Goal: Task Accomplishment & Management: Manage account settings

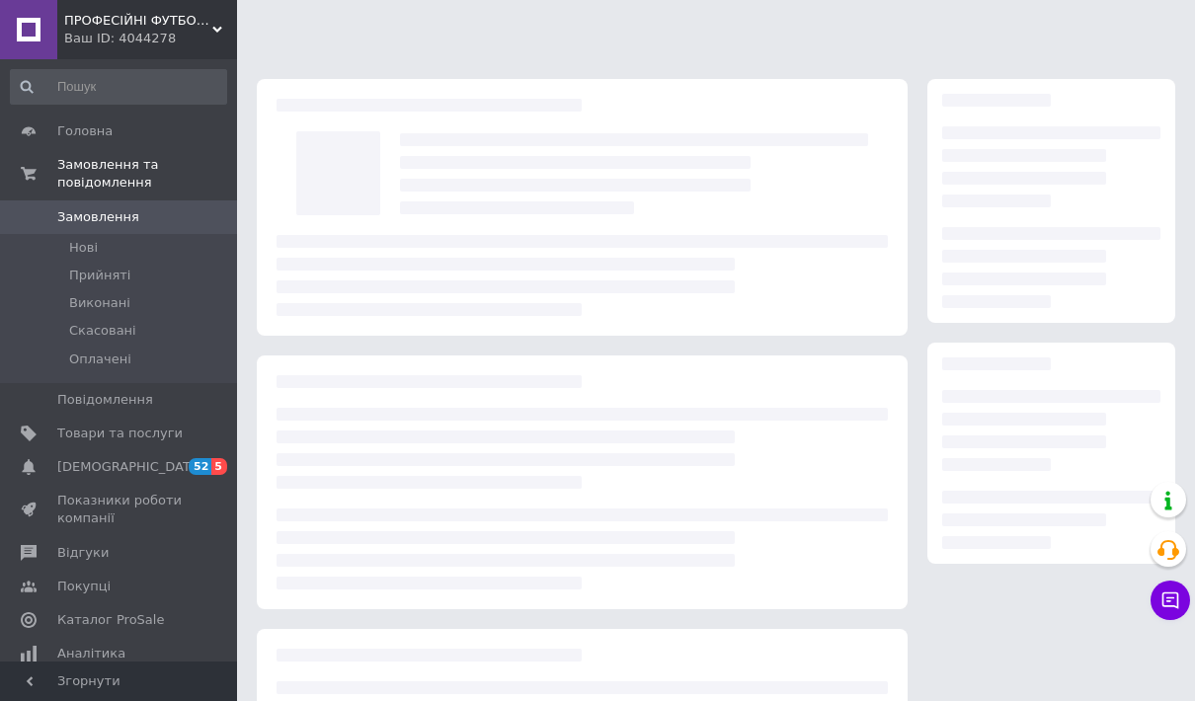
scroll to position [201, 0]
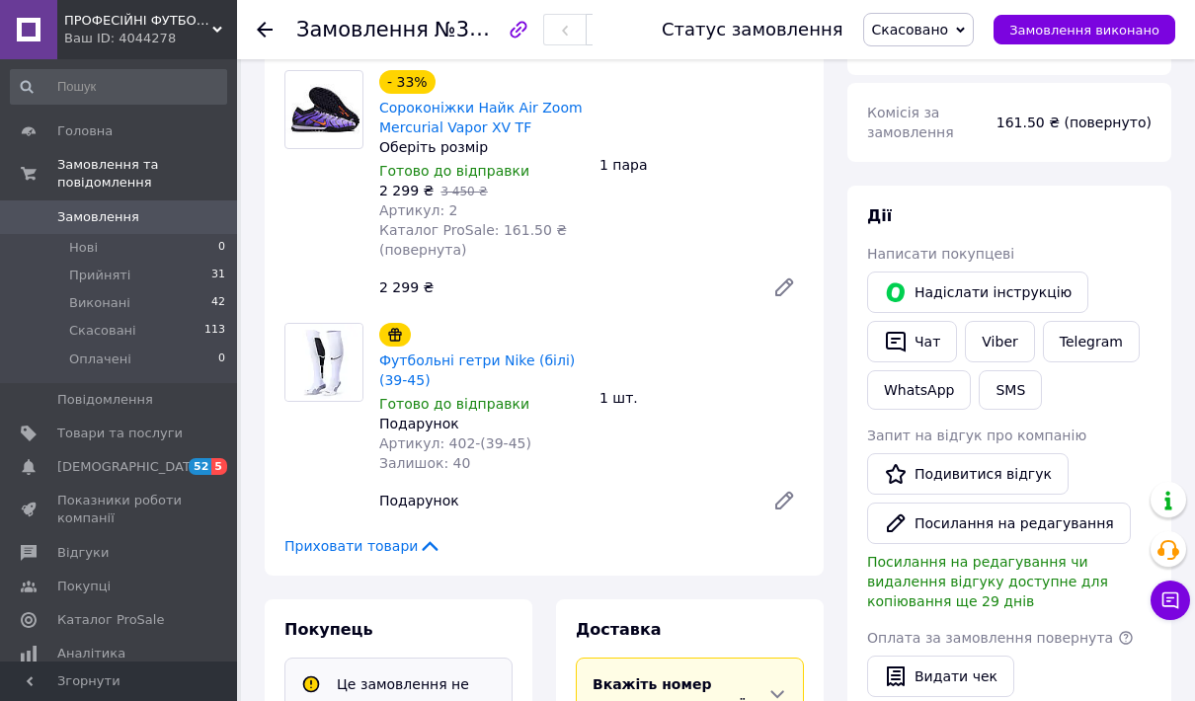
click at [149, 222] on span "Замовлення" at bounding box center [119, 217] width 125 height 18
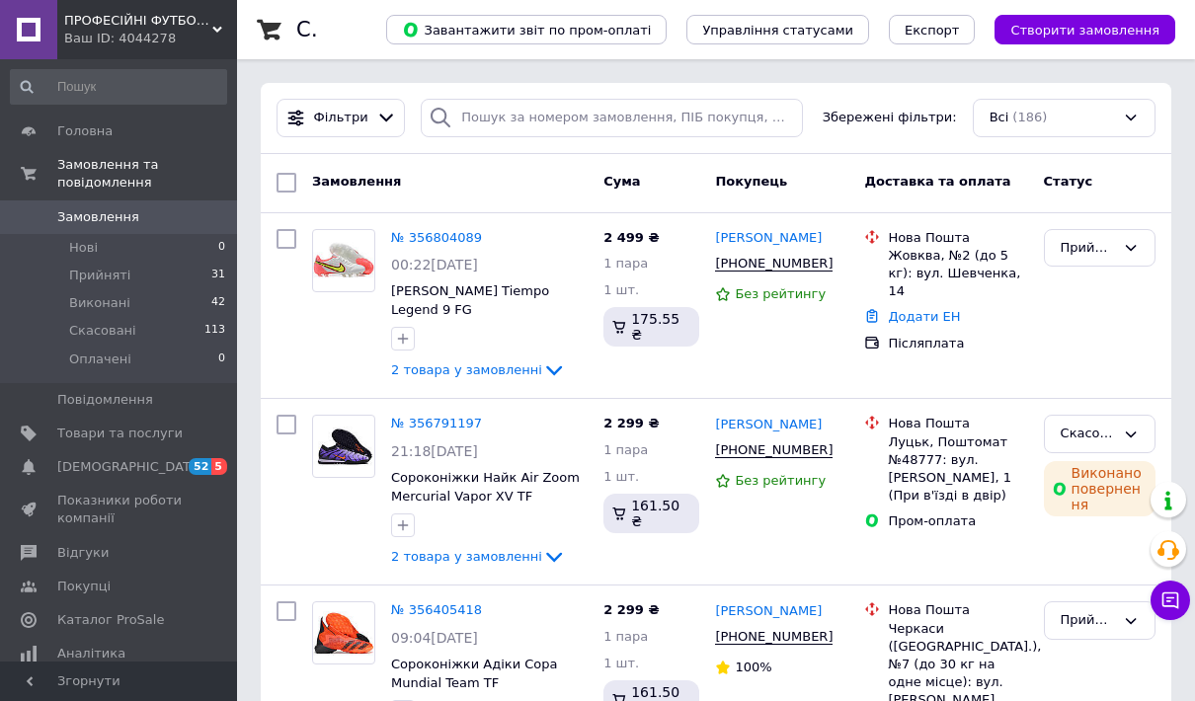
click at [185, 479] on link "[DEMOGRAPHIC_DATA] 52 5" at bounding box center [118, 467] width 237 height 34
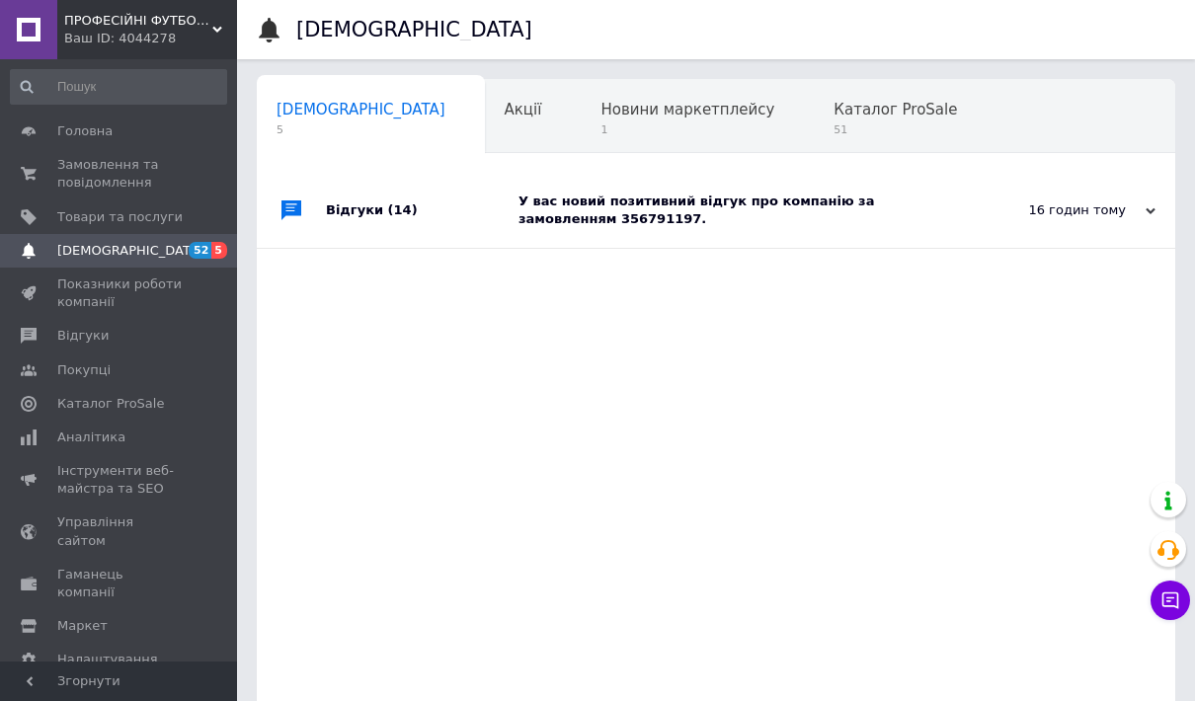
scroll to position [0, 10]
click at [168, 328] on span "Відгуки" at bounding box center [119, 336] width 125 height 18
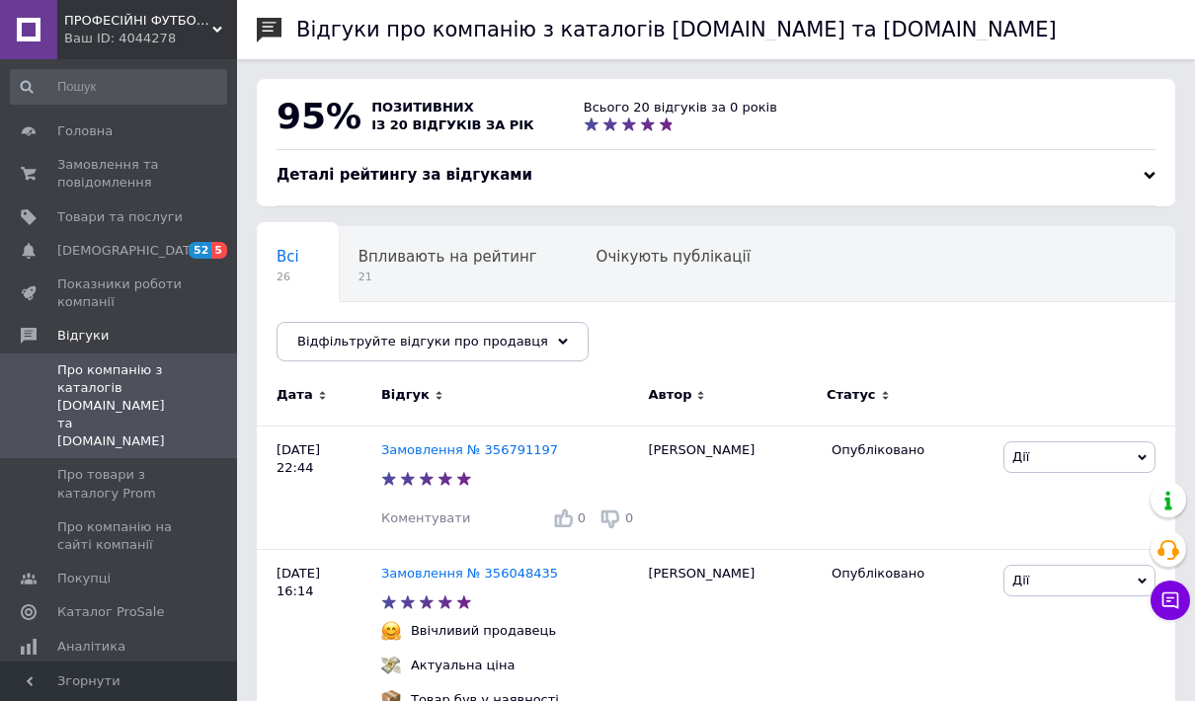
click at [119, 38] on div "Ваш ID: 4044278" at bounding box center [150, 39] width 173 height 18
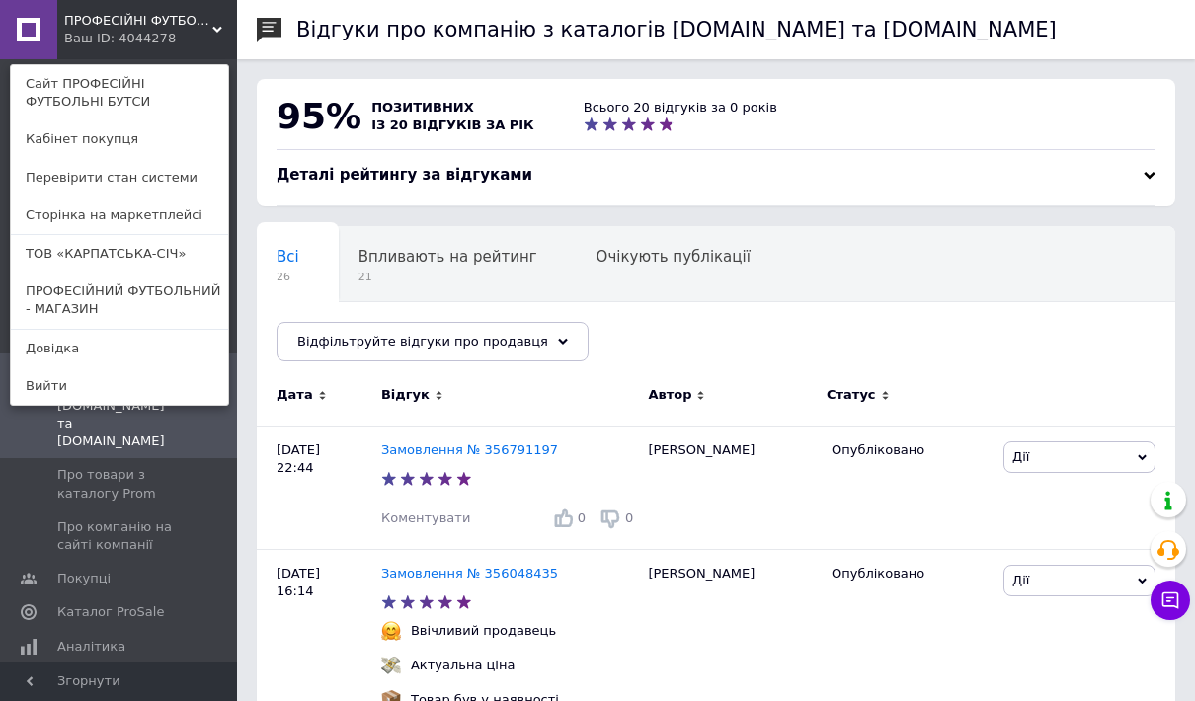
click at [69, 289] on link "ПРОФЕСІЙНИЙ ФУТБОЛЬНИЙ - МАГАЗИН" at bounding box center [119, 300] width 217 height 55
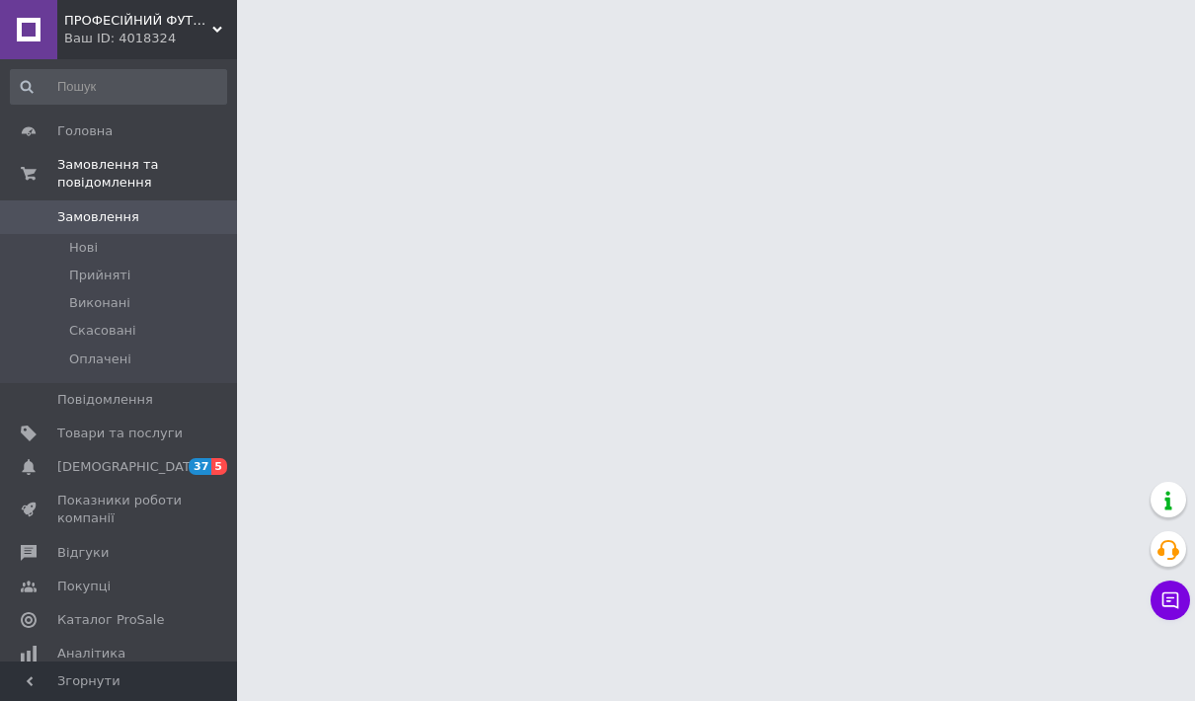
click at [64, 549] on span "Відгуки" at bounding box center [82, 553] width 51 height 18
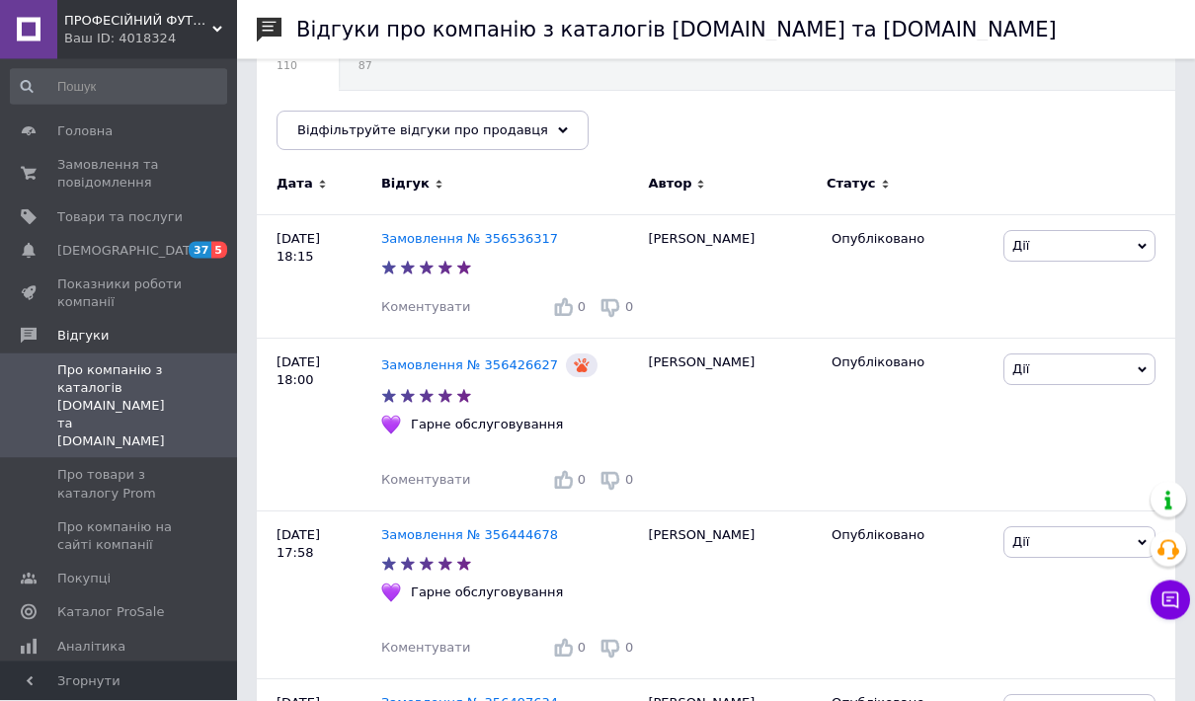
scroll to position [211, 0]
click at [102, 255] on span "[DEMOGRAPHIC_DATA]" at bounding box center [130, 251] width 146 height 18
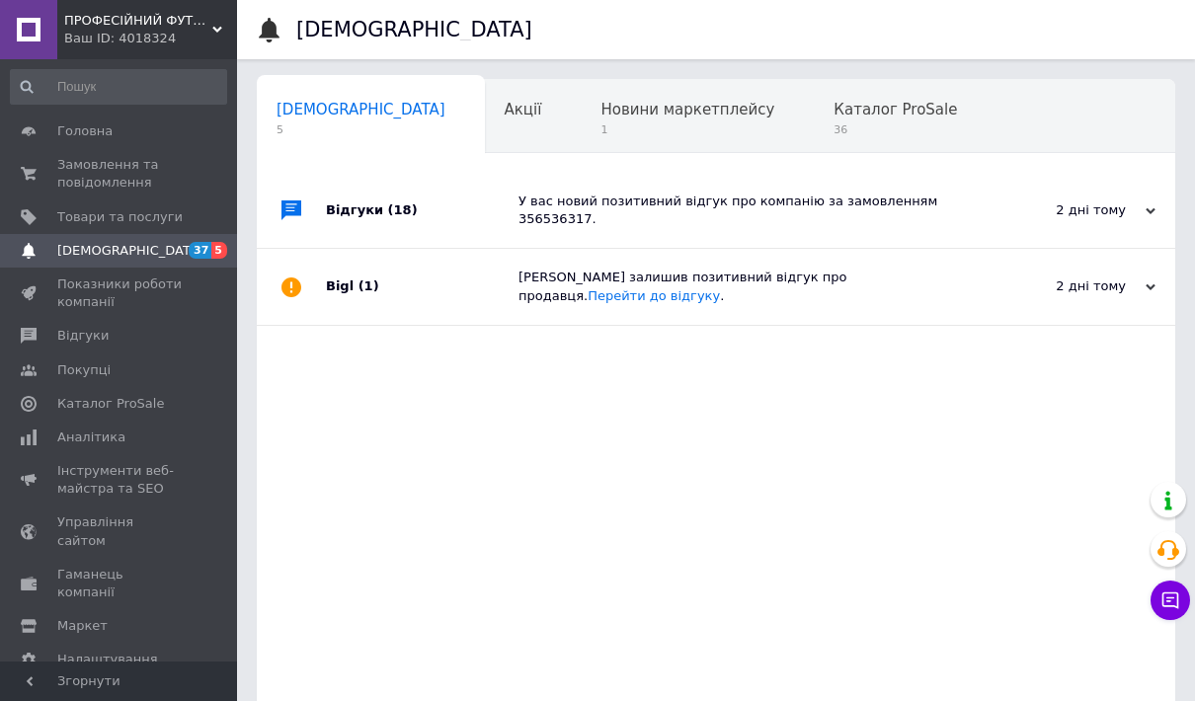
scroll to position [0, 10]
click at [62, 305] on span "Показники роботи компанії" at bounding box center [119, 294] width 125 height 36
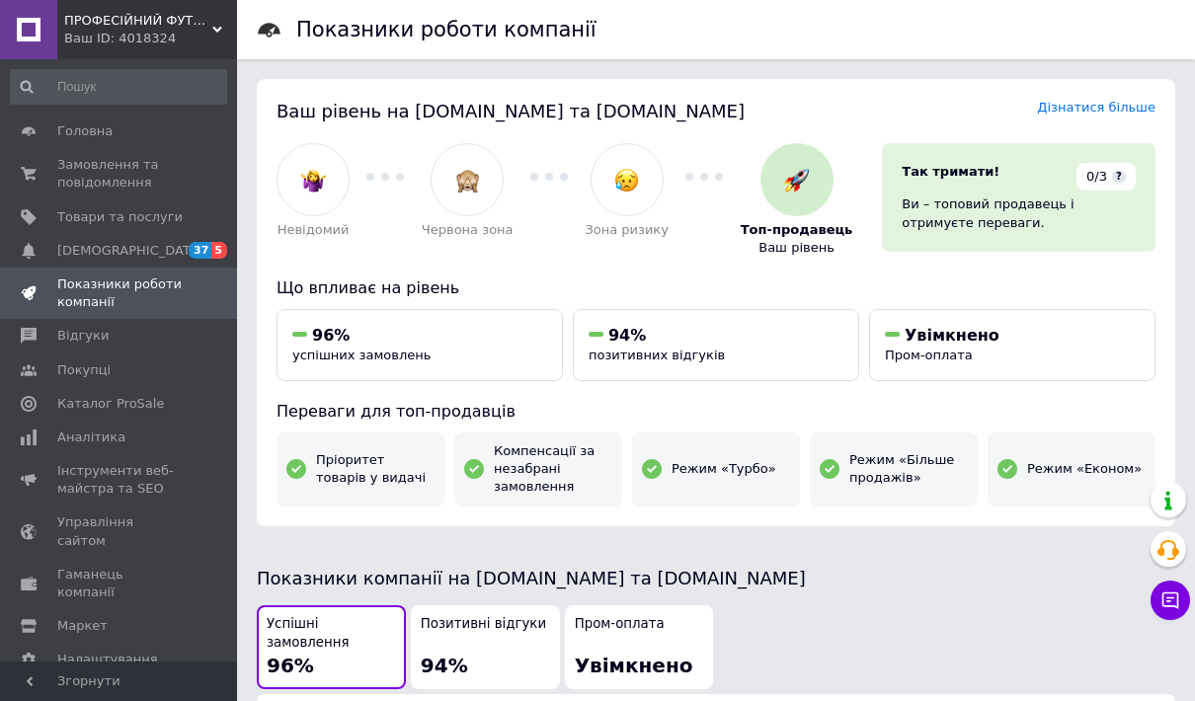
click at [90, 165] on span "Замовлення та повідомлення" at bounding box center [119, 174] width 125 height 36
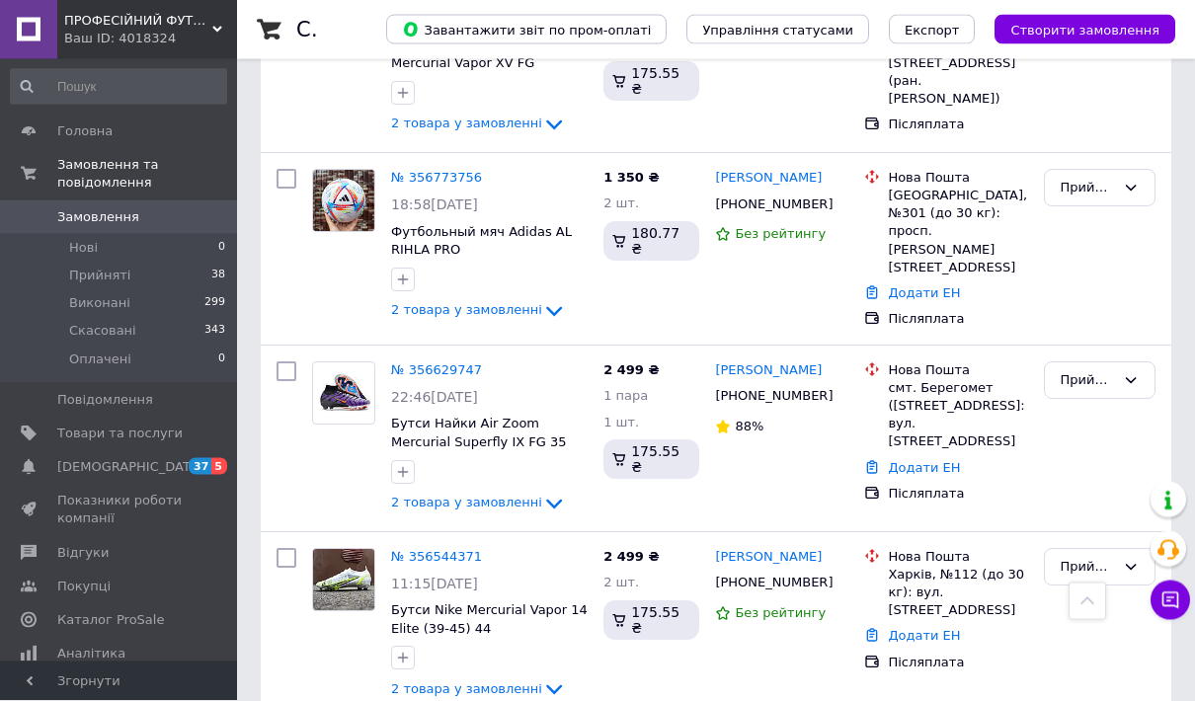
scroll to position [592, 0]
click at [429, 170] on link "№ 356773756" at bounding box center [436, 177] width 91 height 15
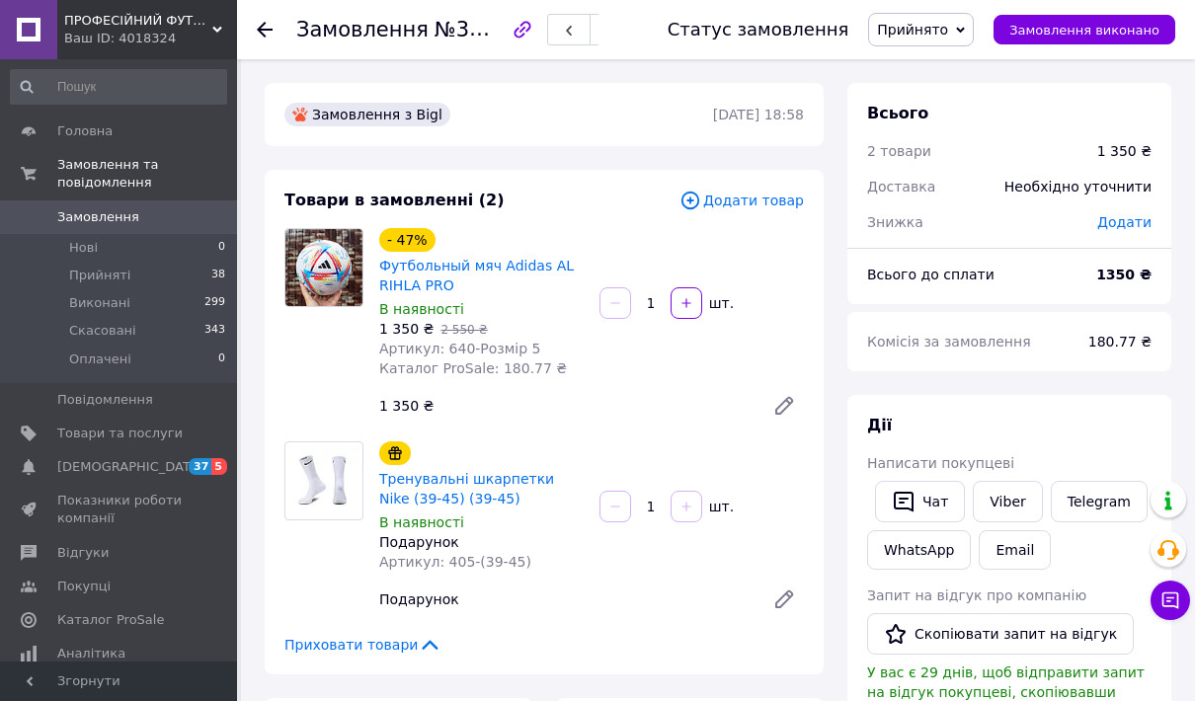
click at [533, 30] on icon "button" at bounding box center [523, 30] width 24 height 24
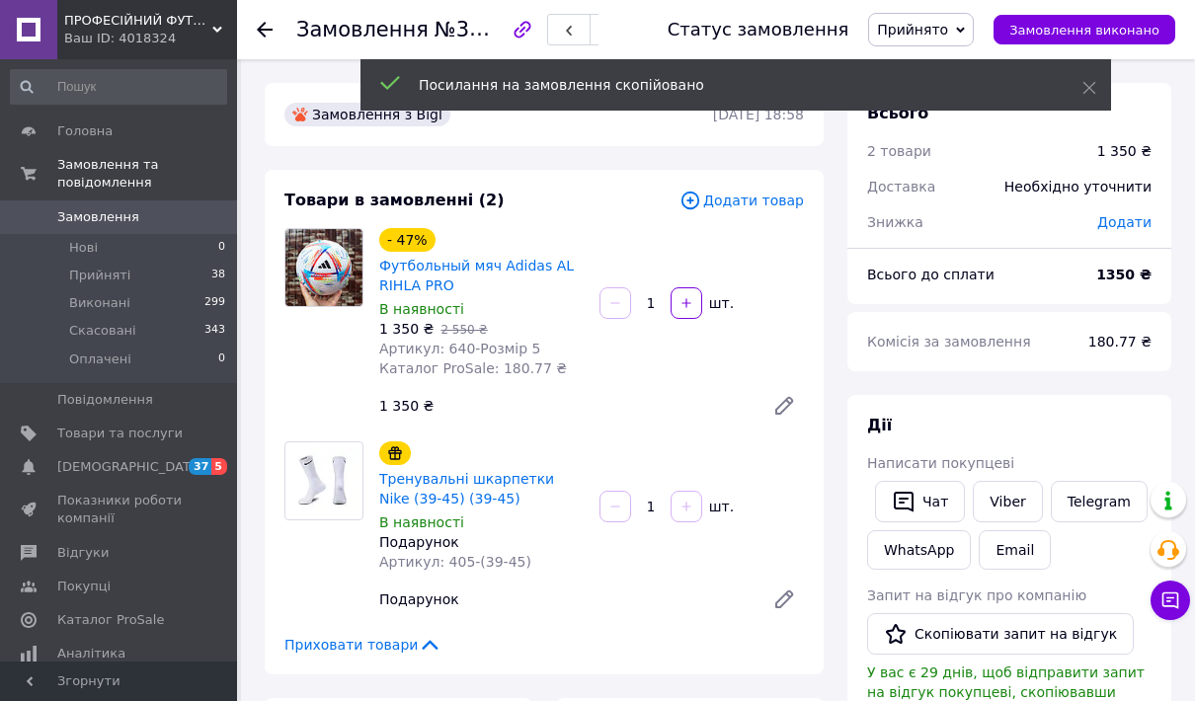
click at [1004, 493] on link "Viber" at bounding box center [1007, 501] width 69 height 41
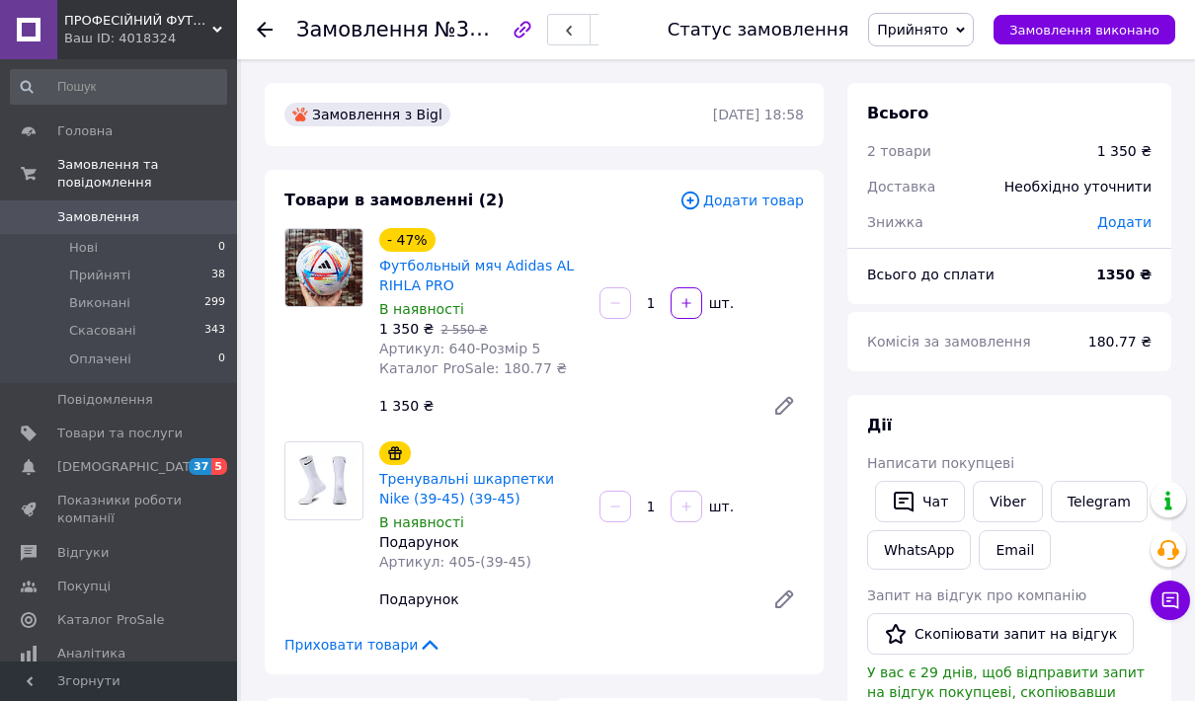
click at [265, 28] on icon at bounding box center [265, 30] width 16 height 16
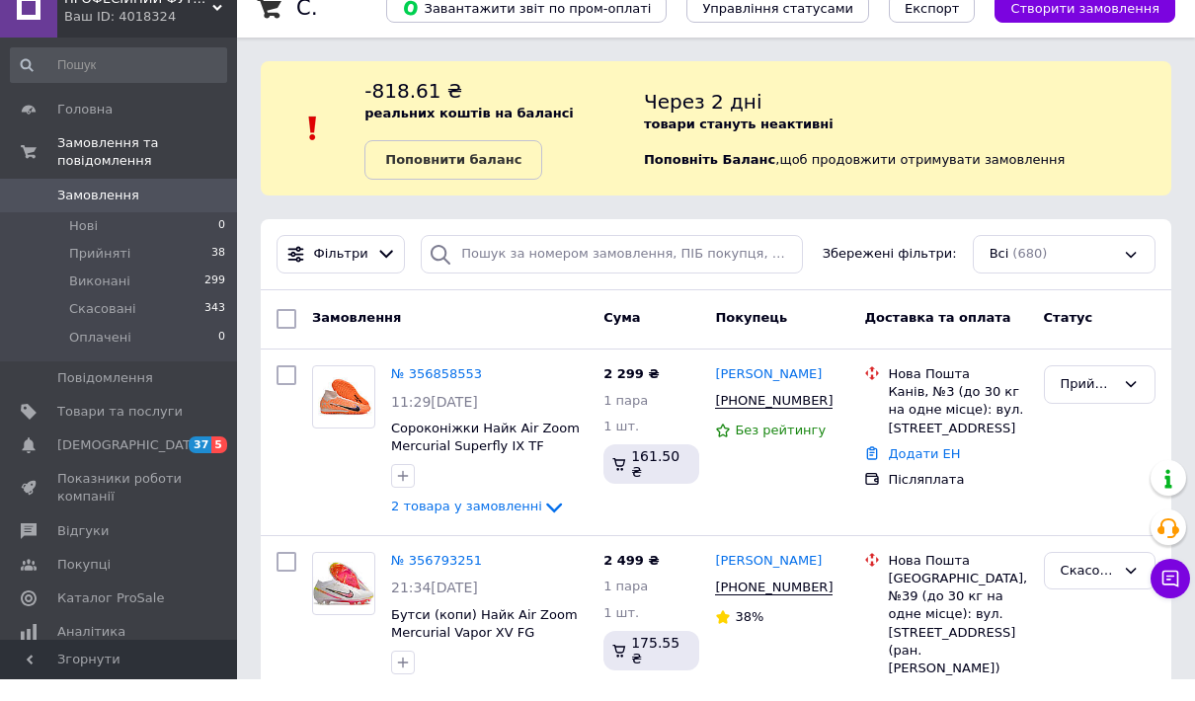
click at [428, 388] on link "№ 356858553" at bounding box center [436, 395] width 91 height 15
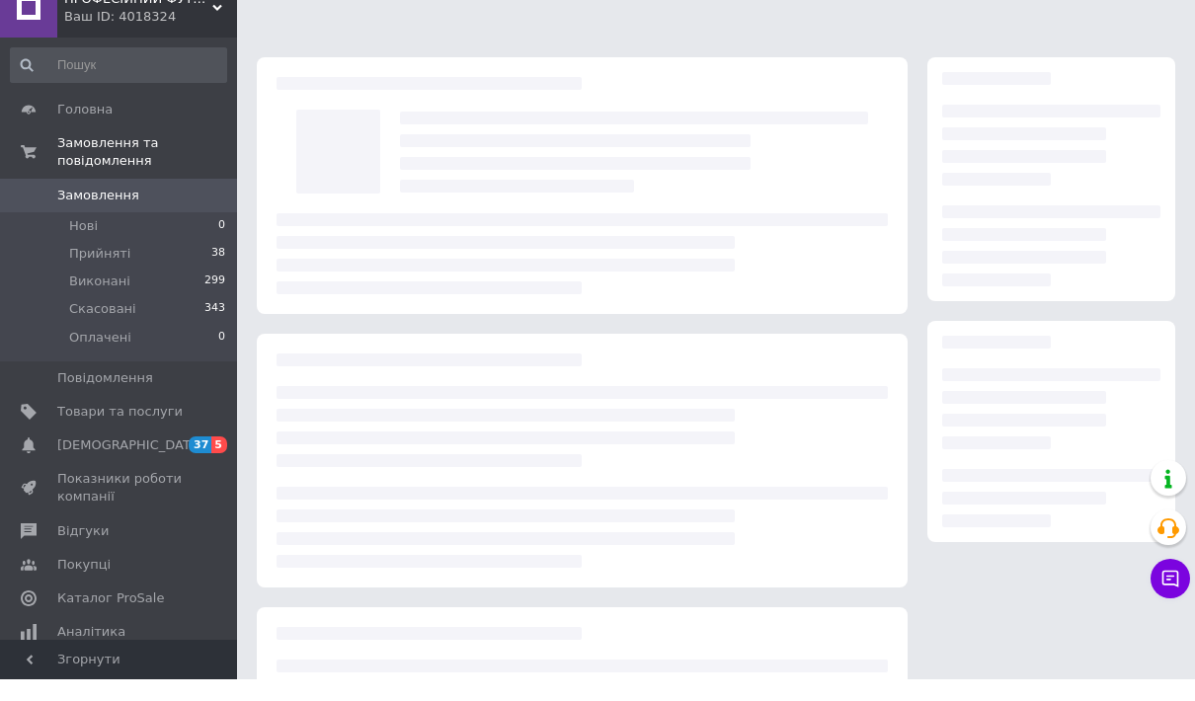
scroll to position [22, 0]
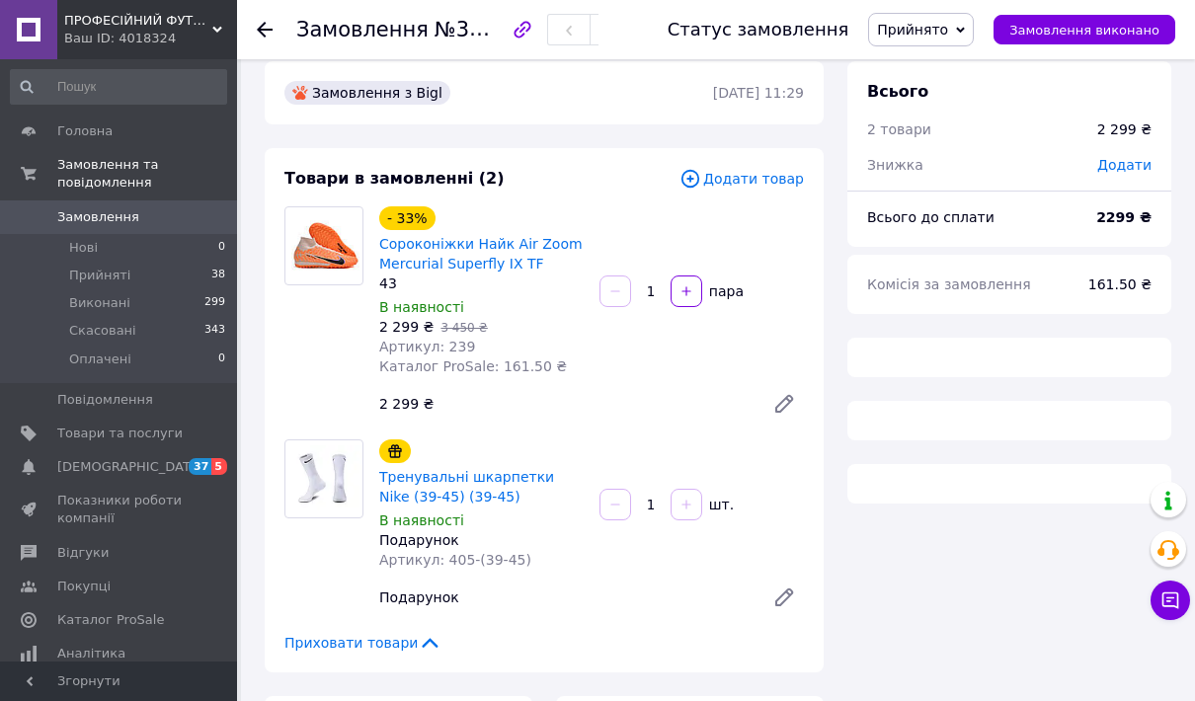
click at [534, 19] on icon "button" at bounding box center [523, 30] width 24 height 24
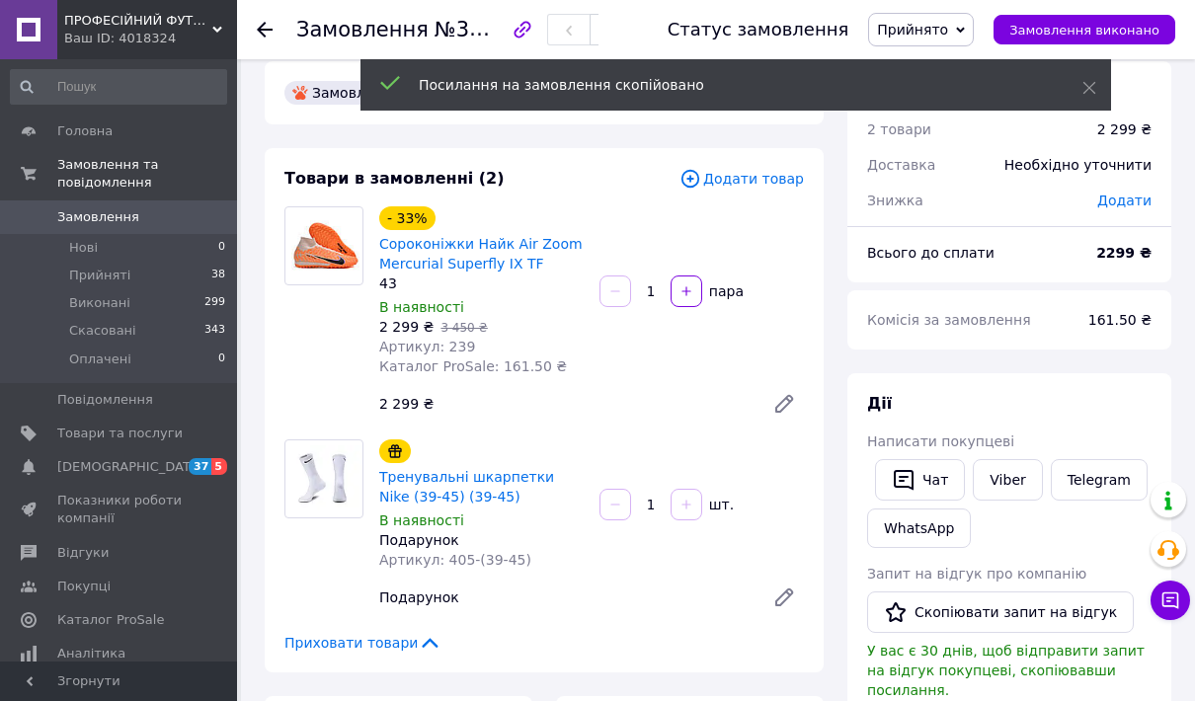
click at [1002, 479] on link "Viber" at bounding box center [1007, 479] width 69 height 41
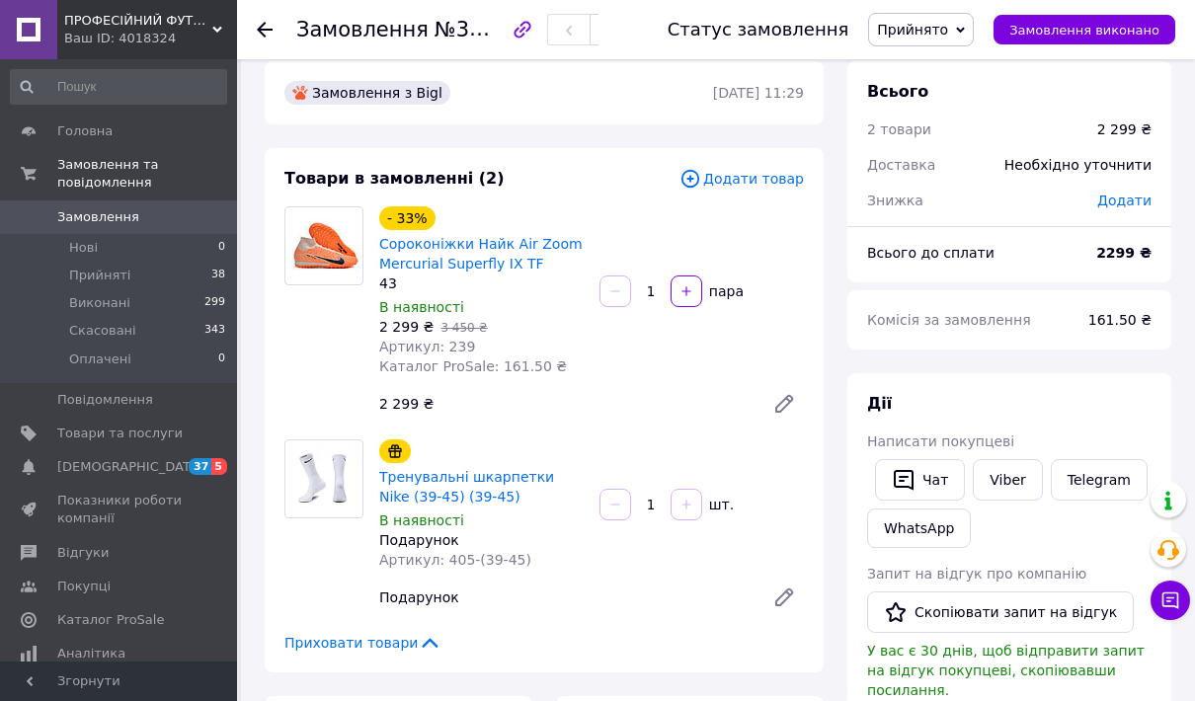
scroll to position [0, 0]
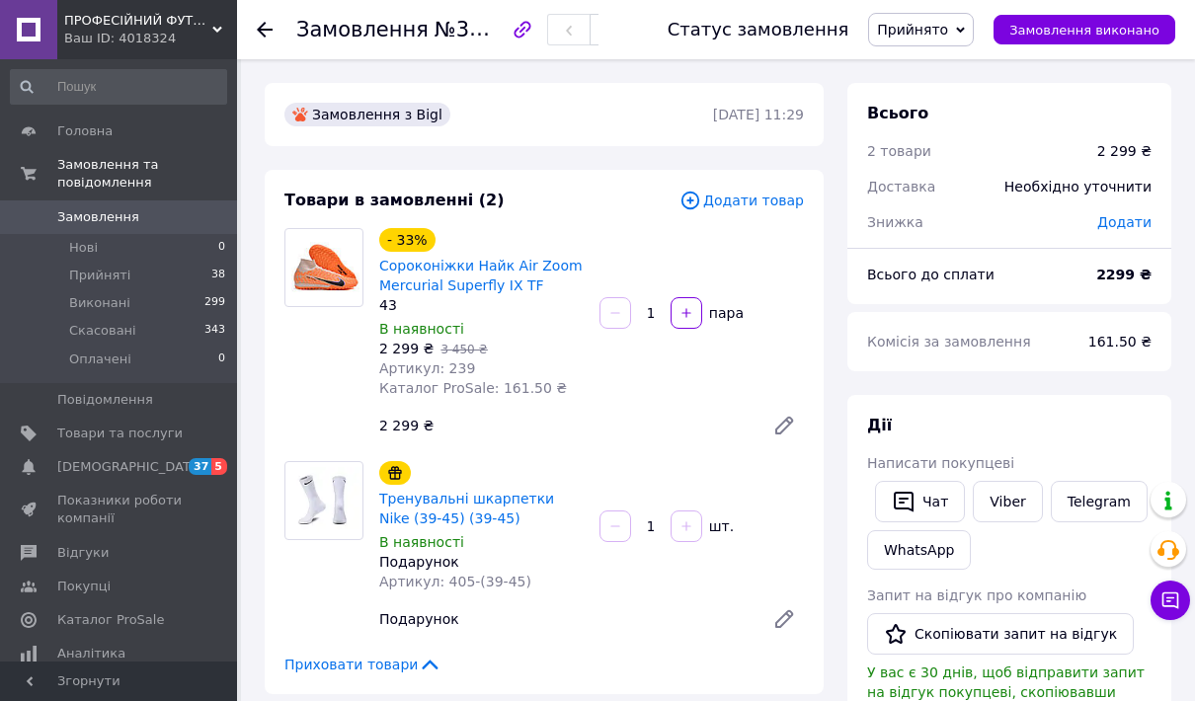
click at [198, 202] on link "Замовлення 0" at bounding box center [118, 218] width 237 height 34
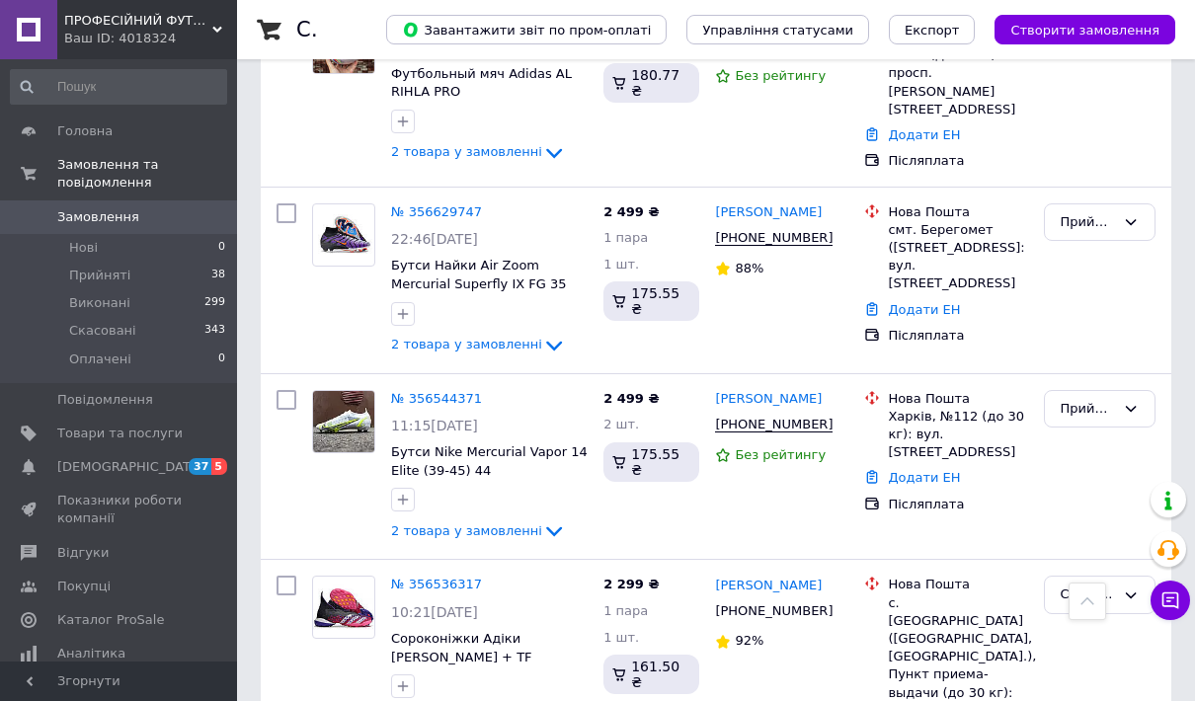
scroll to position [777, 0]
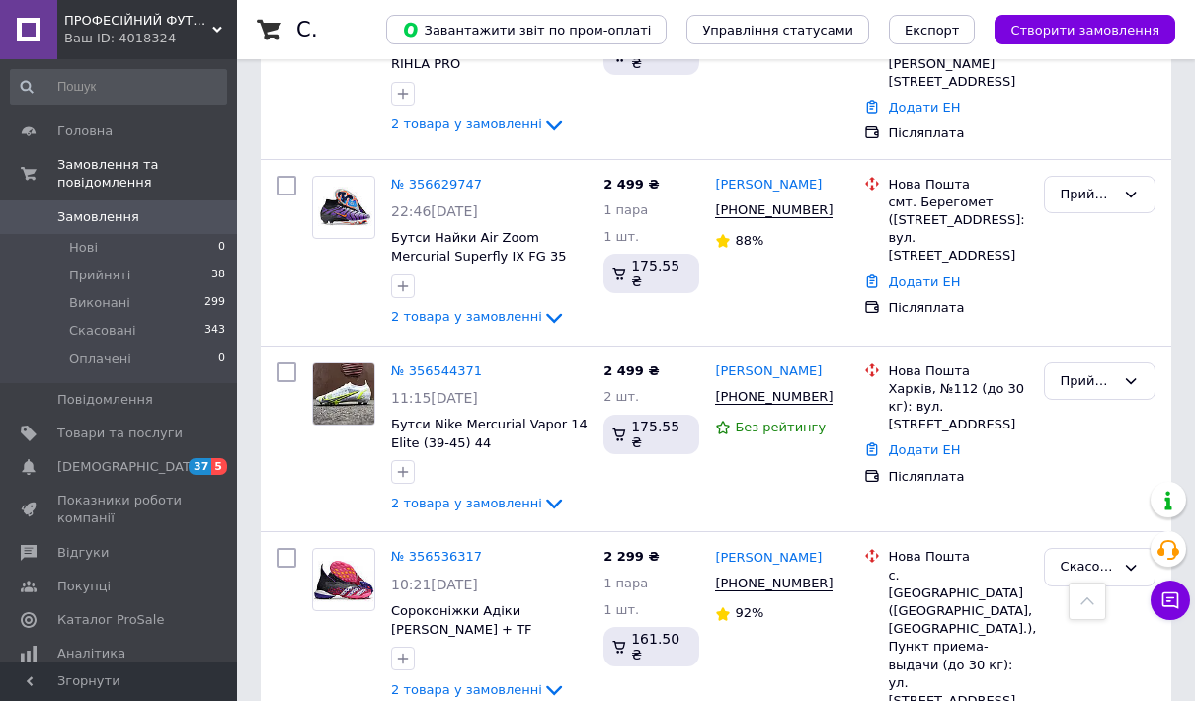
click at [453, 177] on link "№ 356629747" at bounding box center [436, 184] width 91 height 15
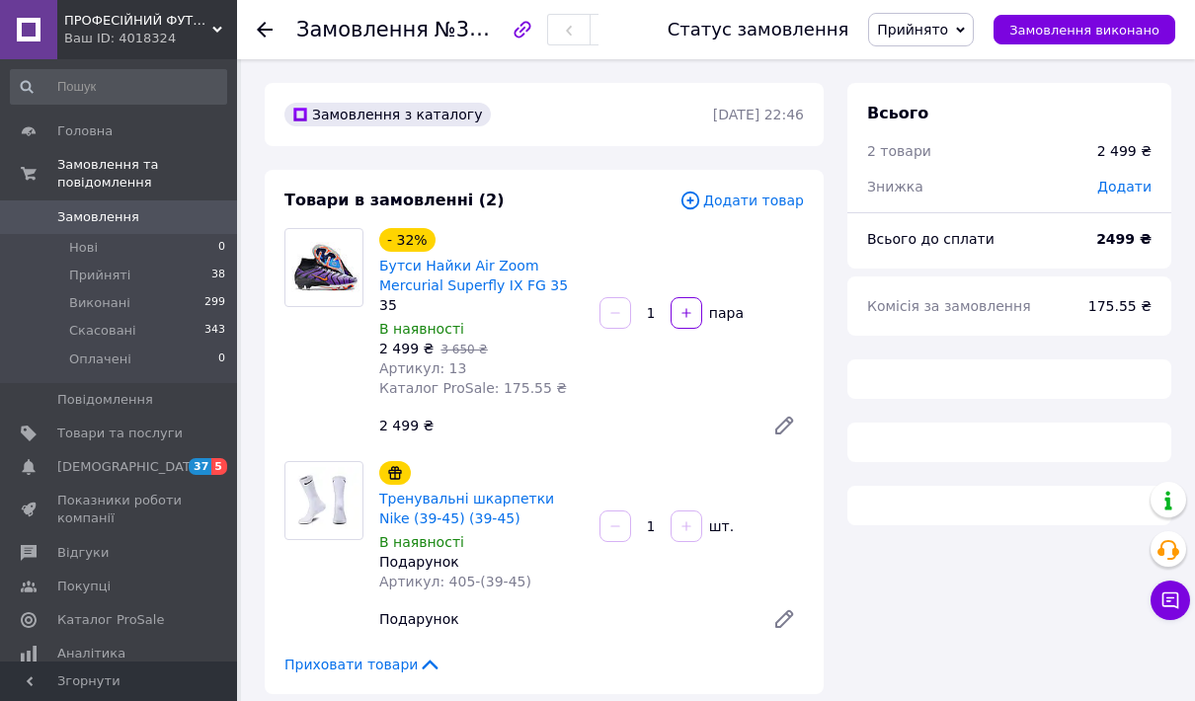
click at [536, 14] on button "button" at bounding box center [523, 30] width 34 height 34
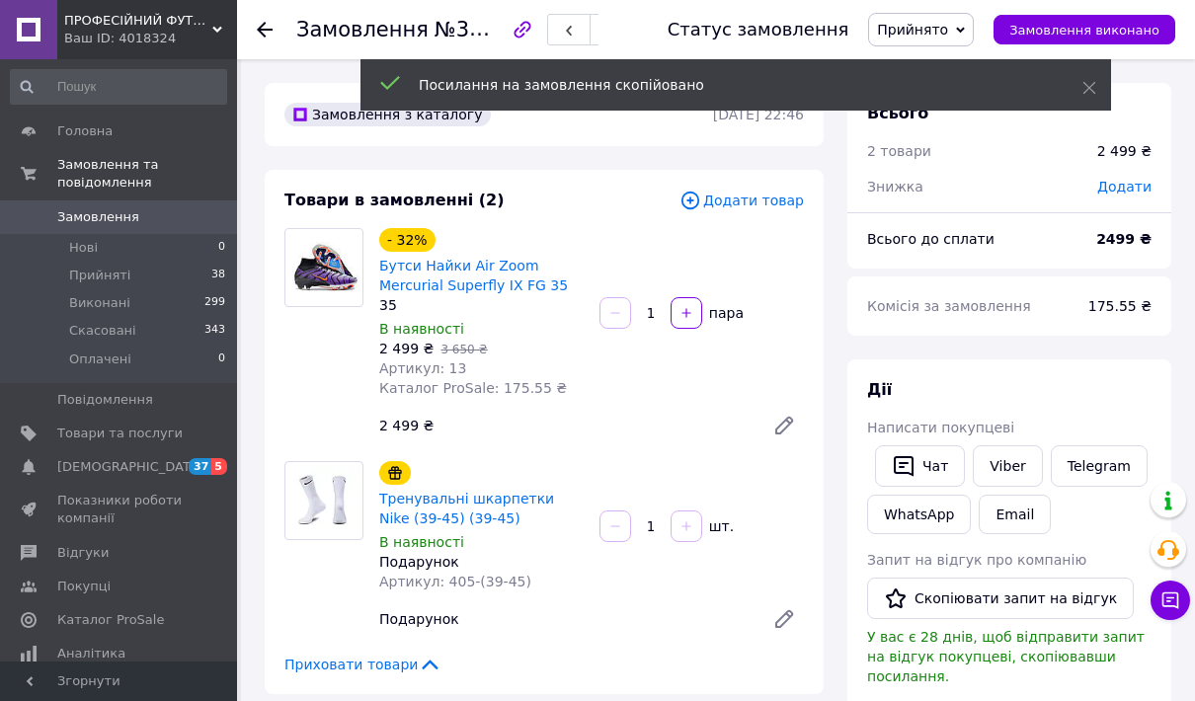
click at [1006, 461] on link "Viber" at bounding box center [1007, 465] width 69 height 41
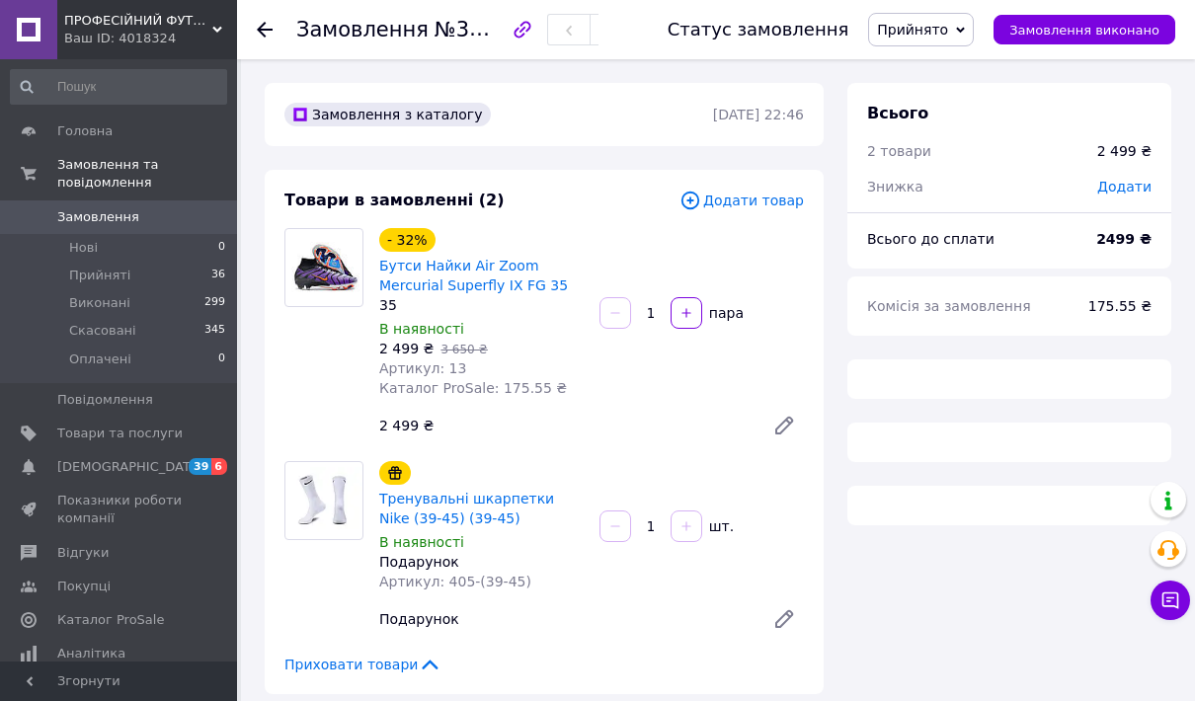
click at [69, 214] on span "Замовлення" at bounding box center [98, 217] width 82 height 18
